Goal: Task Accomplishment & Management: Use online tool/utility

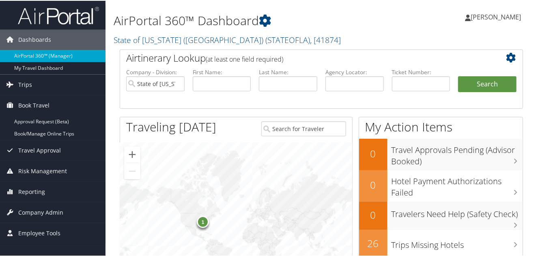
click at [44, 131] on link "Book/Manage Online Trips" at bounding box center [53, 133] width 106 height 12
